Goal: Task Accomplishment & Management: Manage account settings

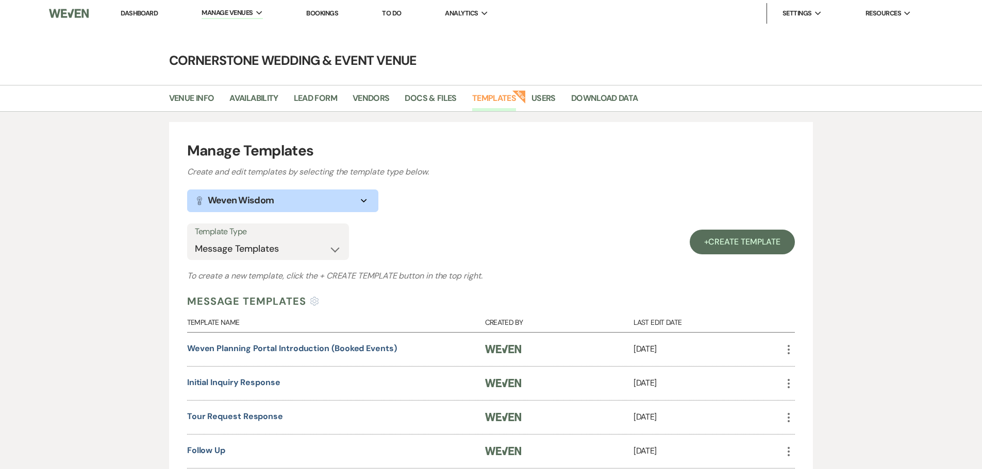
click at [153, 15] on link "Dashboard" at bounding box center [139, 13] width 37 height 9
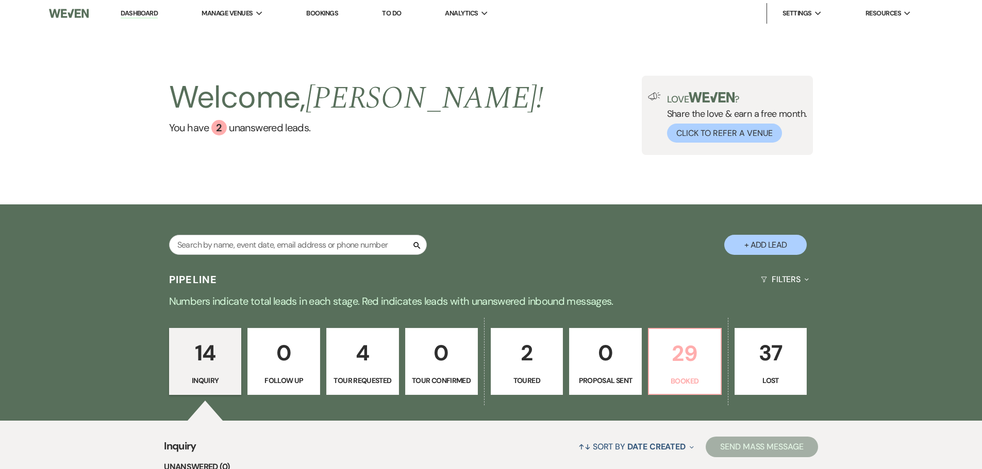
click at [667, 362] on p "29" at bounding box center [684, 353] width 59 height 35
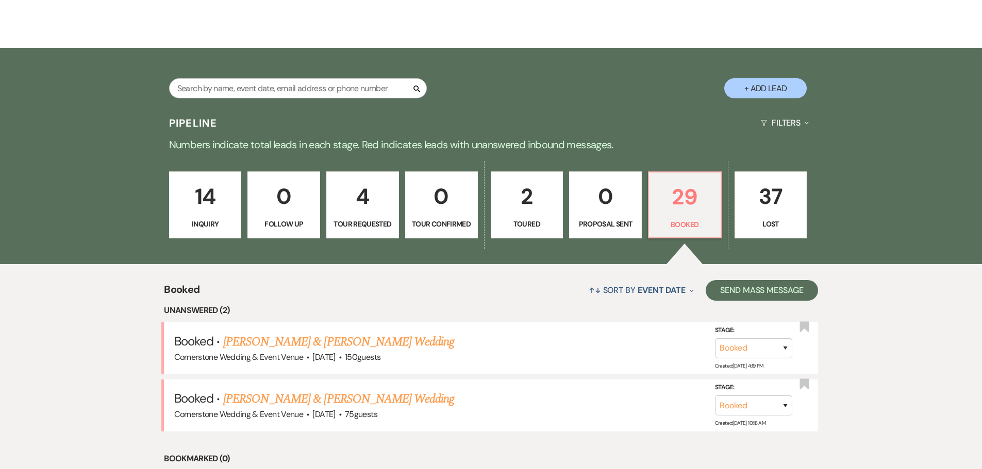
scroll to position [336, 0]
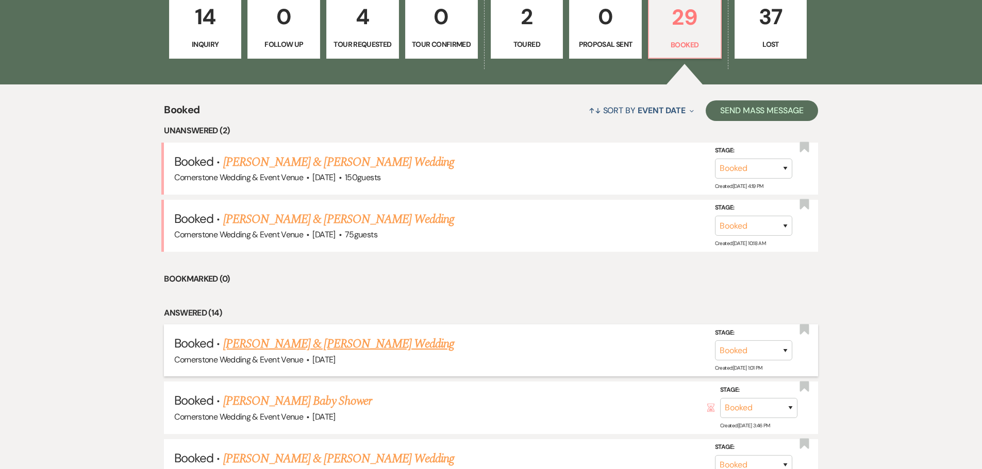
click at [313, 336] on link "[PERSON_NAME] & [PERSON_NAME] Wedding" at bounding box center [338, 344] width 231 height 19
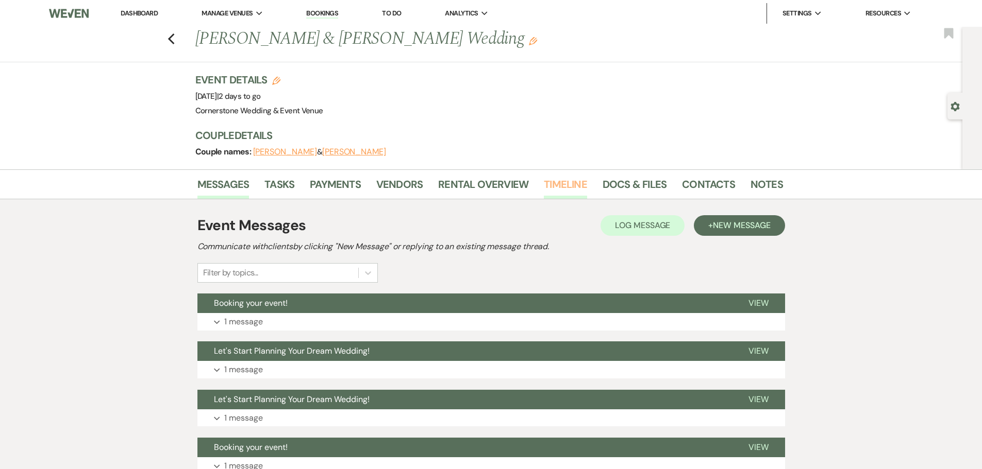
click at [553, 182] on link "Timeline" at bounding box center [565, 187] width 43 height 23
